Goal: Obtain resource: Obtain resource

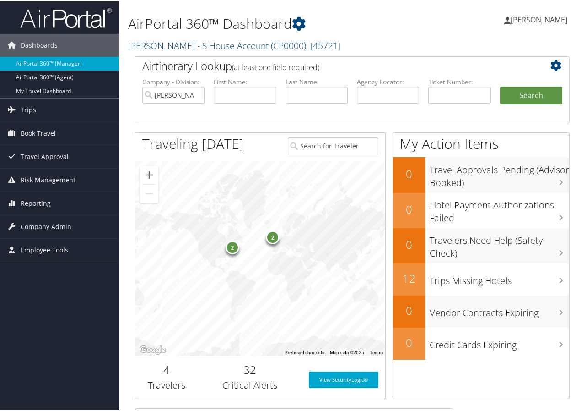
click at [233, 248] on div "2" at bounding box center [233, 246] width 14 height 14
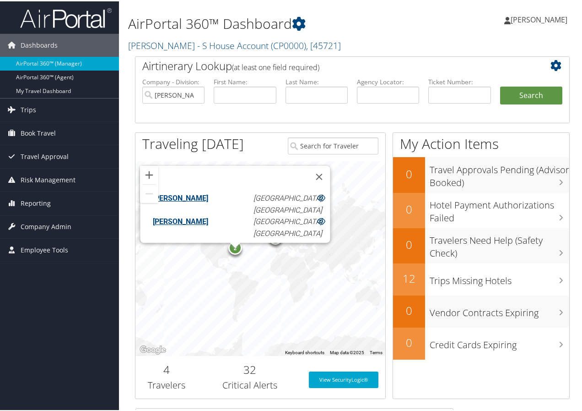
click at [290, 279] on div "2 2 Aloysius Church Boston, MA Judith Rausch Boston, MA" at bounding box center [260, 257] width 250 height 195
click at [332, 250] on div "2 2 Aloysius Church Boston, MA Judith Rausch Boston, MA" at bounding box center [260, 257] width 250 height 195
click at [308, 172] on button "Close" at bounding box center [319, 175] width 22 height 22
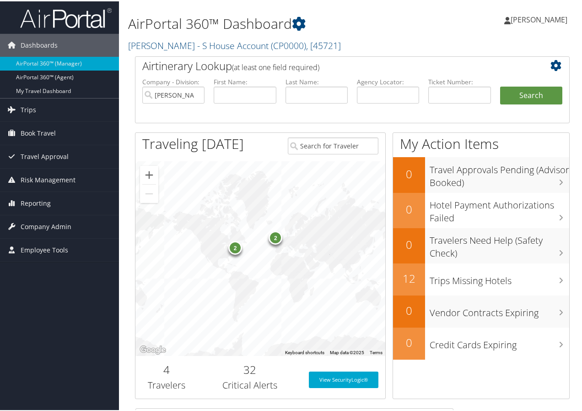
click at [272, 237] on div "2" at bounding box center [276, 236] width 14 height 14
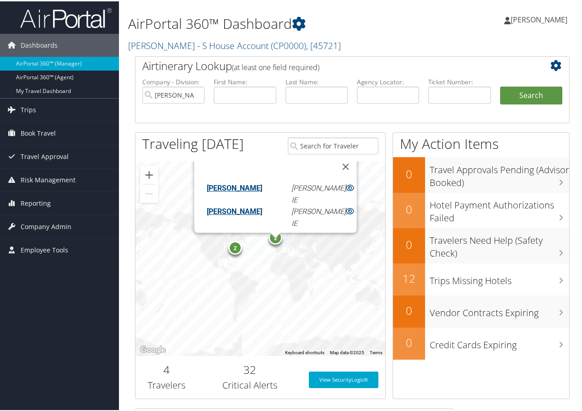
click at [375, 239] on div "2 2 Charles Daniels Shannon, IE Jenna Daniels Shannon, IE" at bounding box center [260, 257] width 250 height 195
click at [191, 241] on div "2 2 Charles Daniels Shannon, IE Jenna Daniels Shannon, IE" at bounding box center [260, 257] width 250 height 195
drag, startPoint x: 130, startPoint y: 208, endPoint x: 126, endPoint y: 212, distance: 6.2
click at [129, 208] on div "Airtinerary Lookup (at least one field required) Company - Division: Collette P…" at bounding box center [352, 231] width 449 height 352
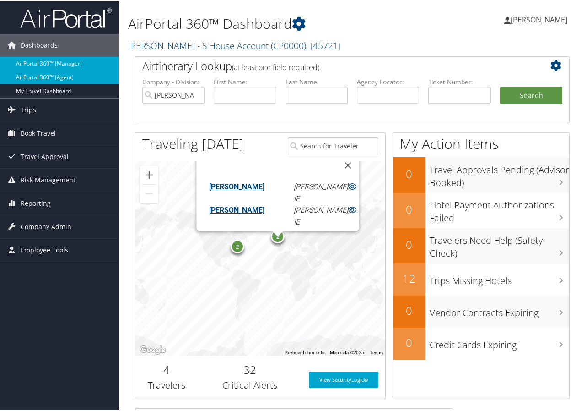
click at [34, 76] on link "AirPortal 360™ (Agent)" at bounding box center [59, 76] width 119 height 14
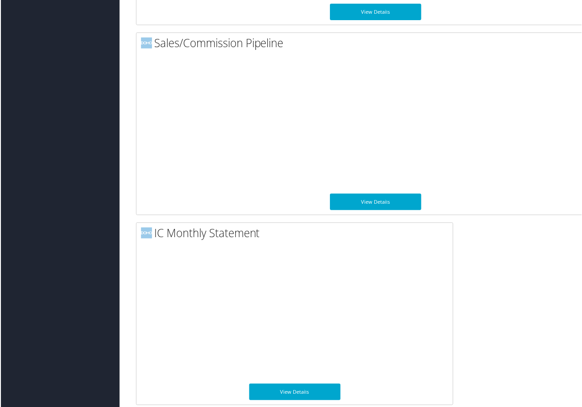
scroll to position [1028, 0]
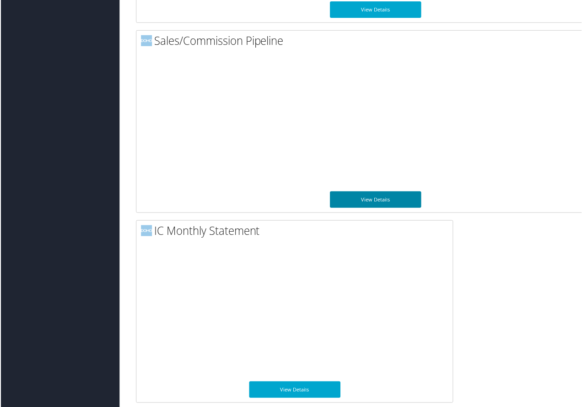
click at [363, 193] on link "View Details" at bounding box center [376, 200] width 92 height 16
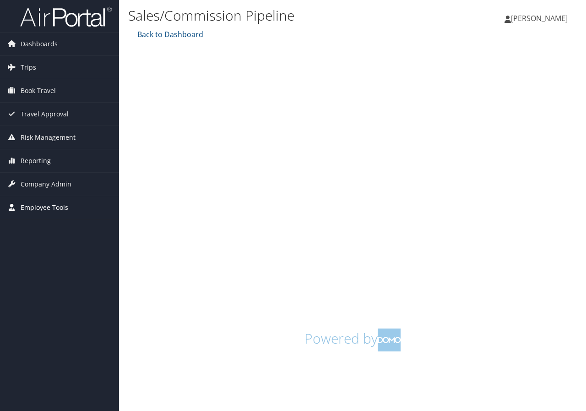
click at [32, 204] on span "Employee Tools" at bounding box center [45, 207] width 48 height 23
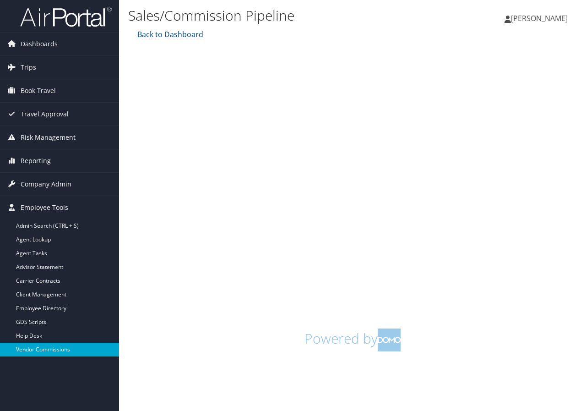
click at [49, 347] on link "Vendor Commissions" at bounding box center [59, 349] width 119 height 14
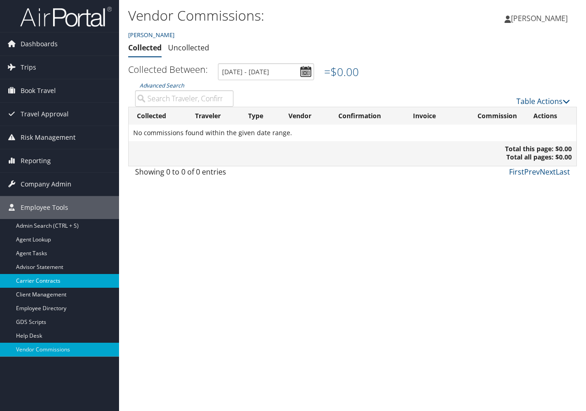
click at [37, 277] on link "Carrier Contracts" at bounding box center [59, 281] width 119 height 14
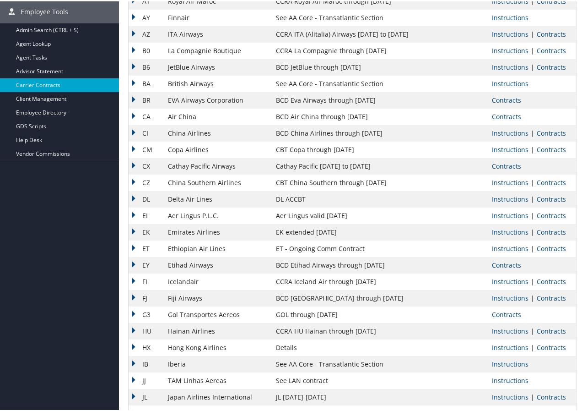
scroll to position [92, 0]
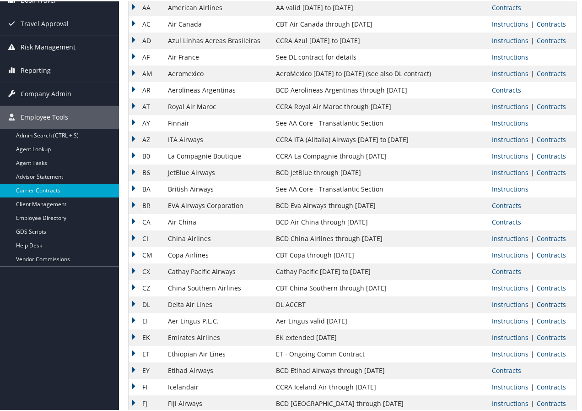
click at [552, 302] on link "Contracts" at bounding box center [551, 302] width 29 height 9
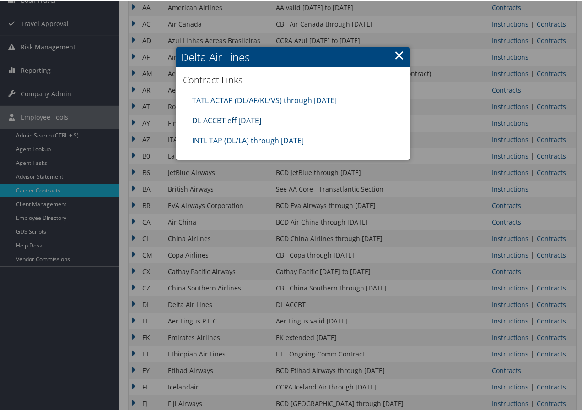
click at [204, 116] on link "DL ACCBT eff Aug 2025" at bounding box center [226, 119] width 69 height 10
click at [398, 56] on link "×" at bounding box center [399, 53] width 11 height 18
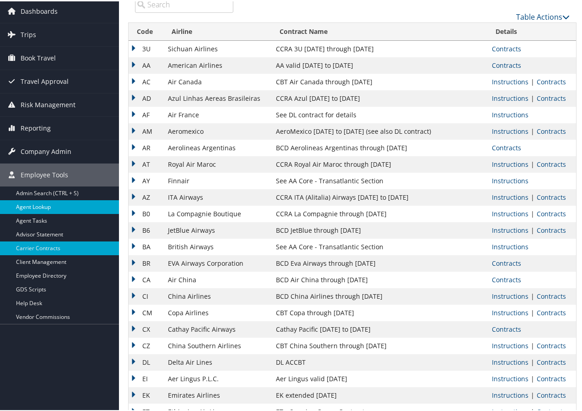
scroll to position [0, 0]
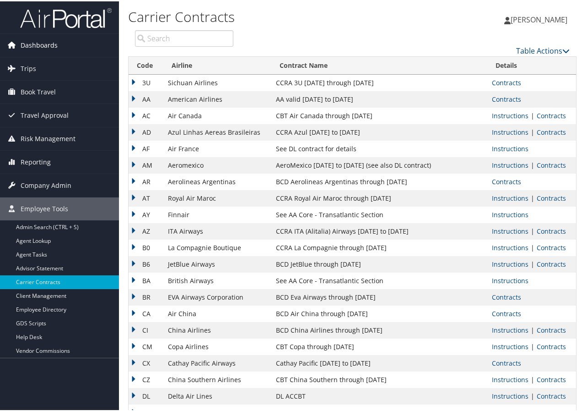
click at [29, 39] on span "Dashboards" at bounding box center [39, 43] width 37 height 23
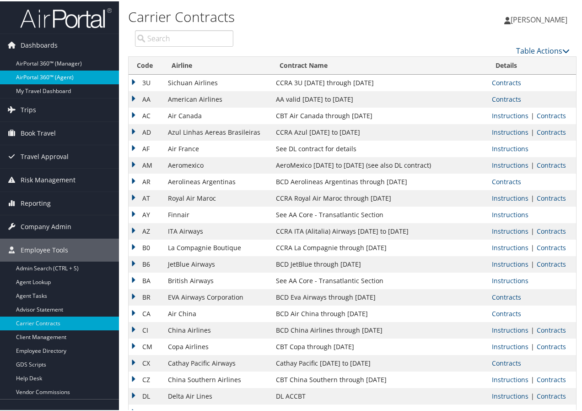
click at [35, 74] on link "AirPortal 360™ (Agent)" at bounding box center [59, 76] width 119 height 14
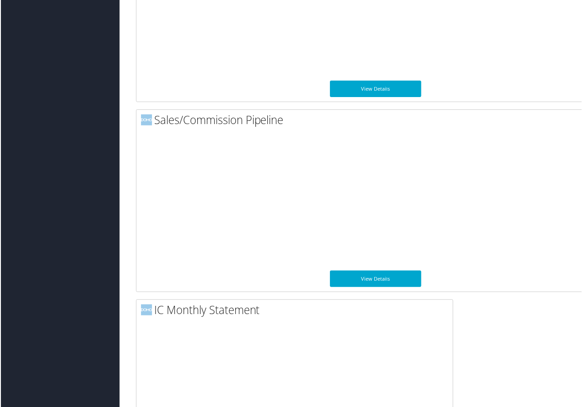
scroll to position [936, 0]
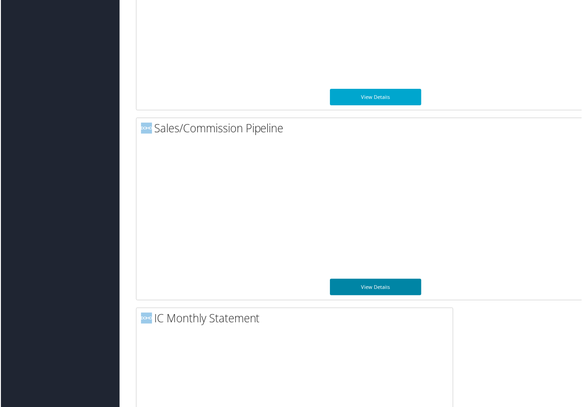
click at [381, 287] on link "View Details" at bounding box center [376, 288] width 92 height 16
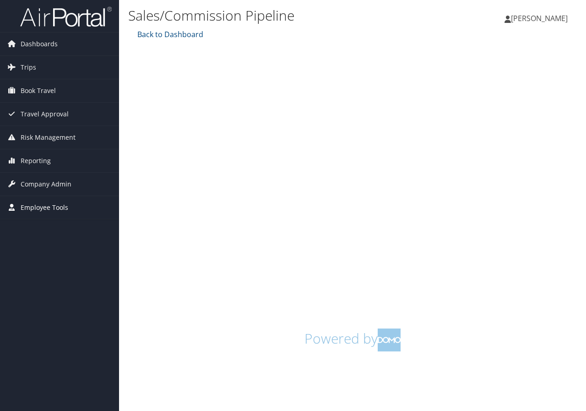
click at [38, 207] on span "Employee Tools" at bounding box center [45, 207] width 48 height 23
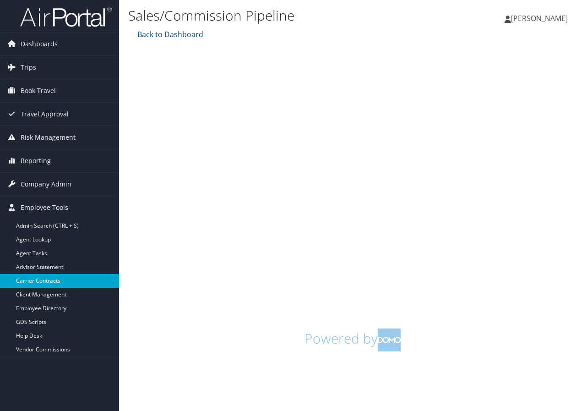
click at [30, 277] on link "Carrier Contracts" at bounding box center [59, 281] width 119 height 14
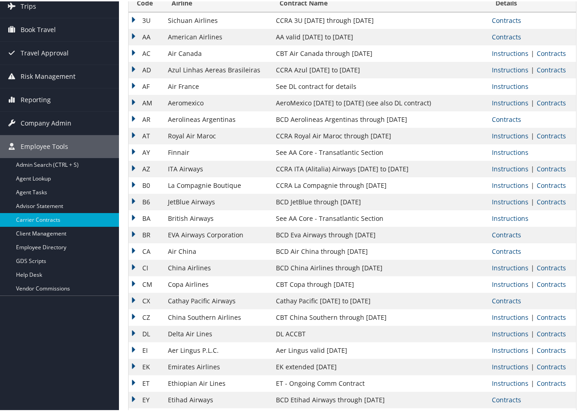
scroll to position [92, 0]
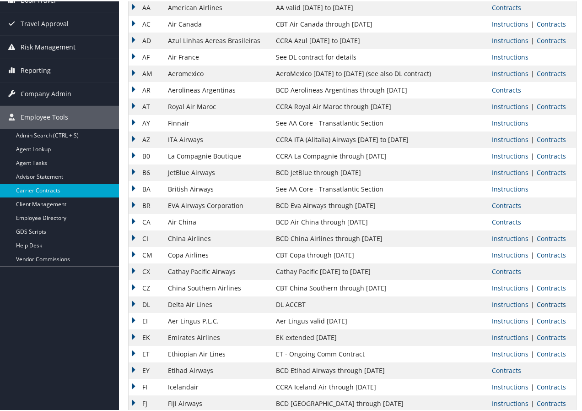
click at [543, 302] on link "Contracts" at bounding box center [551, 302] width 29 height 9
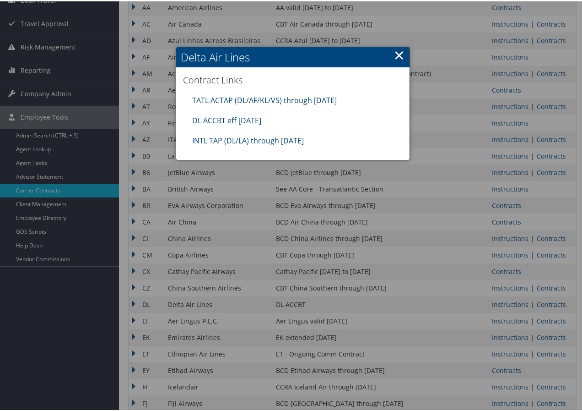
click at [217, 97] on link "TATL ACTAP (DL/AF/KL/VS) through 06.30.26" at bounding box center [264, 99] width 145 height 10
click at [395, 49] on link "×" at bounding box center [399, 53] width 11 height 18
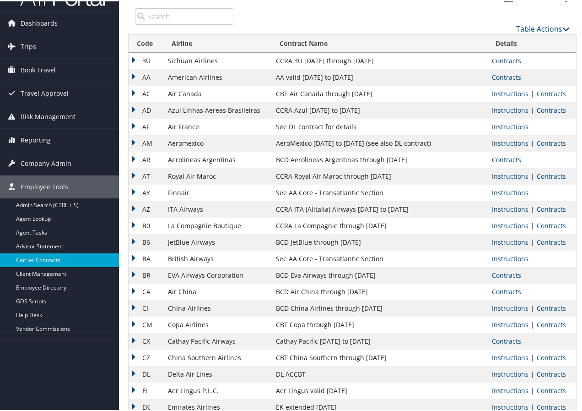
scroll to position [0, 0]
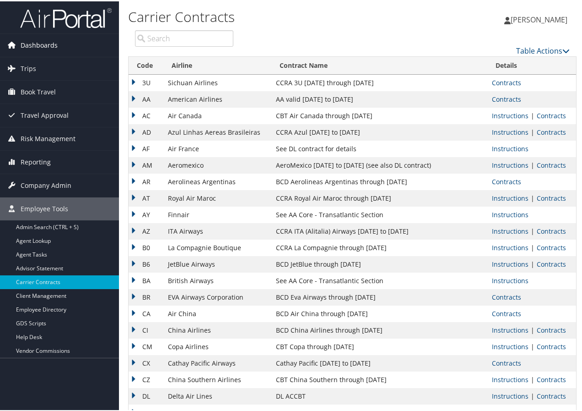
click at [42, 39] on span "Dashboards" at bounding box center [39, 43] width 37 height 23
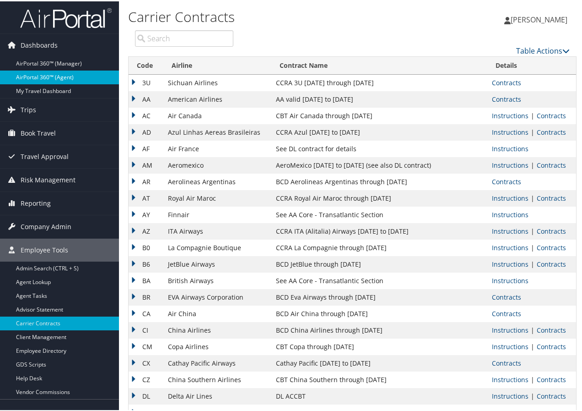
click at [42, 73] on link "AirPortal 360™ (Agent)" at bounding box center [59, 76] width 119 height 14
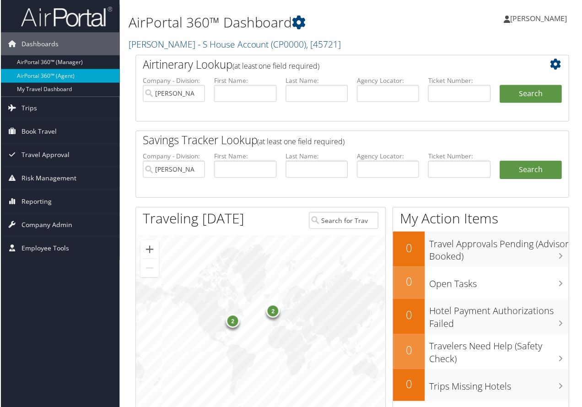
click at [530, 18] on span "[PERSON_NAME]" at bounding box center [539, 18] width 57 height 10
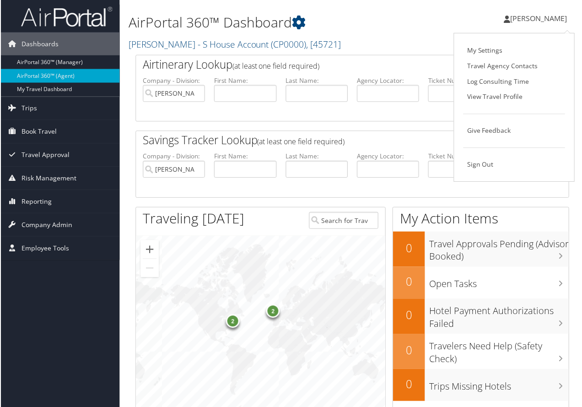
click at [392, 18] on div "[PERSON_NAME] [PERSON_NAME] My Settings Travel Agency Contacts Log Consulting T…" at bounding box center [487, 22] width 195 height 35
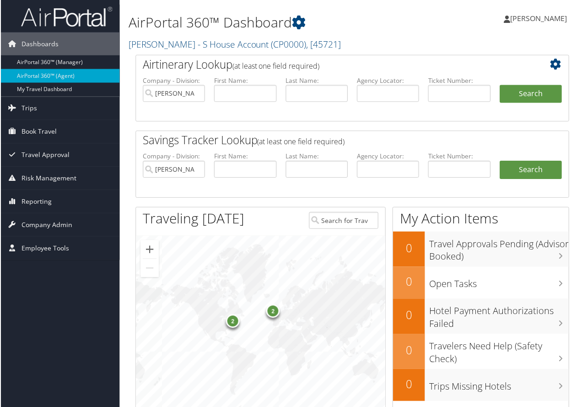
click at [537, 16] on span "[PERSON_NAME]" at bounding box center [539, 18] width 57 height 10
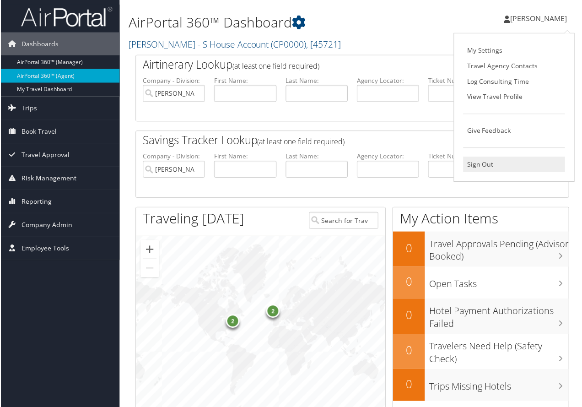
click at [480, 162] on link "Sign Out" at bounding box center [515, 165] width 102 height 16
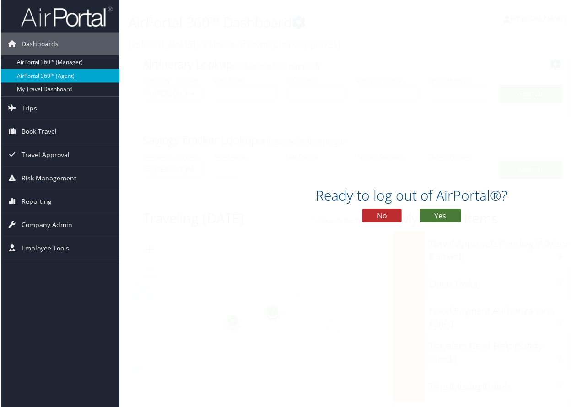
click at [434, 216] on button "Yes" at bounding box center [440, 216] width 41 height 14
